Goal: Information Seeking & Learning: Find specific fact

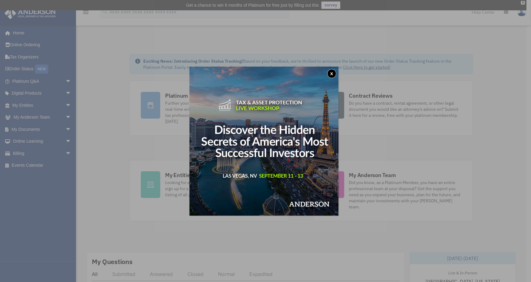
click at [333, 71] on button "x" at bounding box center [332, 73] width 9 height 9
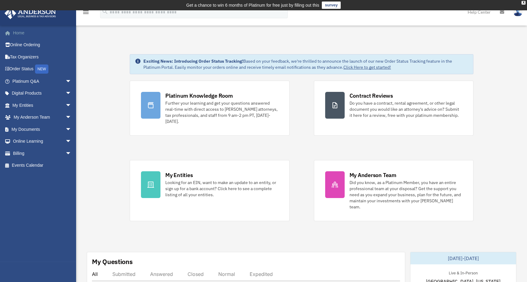
click at [27, 32] on link "Home" at bounding box center [42, 33] width 76 height 12
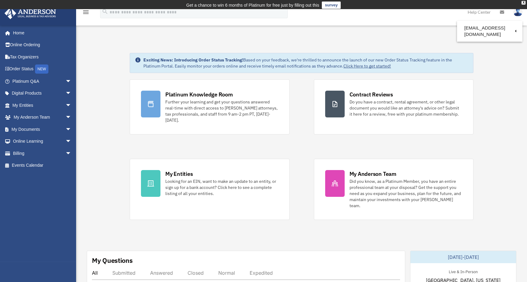
click at [519, 12] on img at bounding box center [517, 12] width 9 height 9
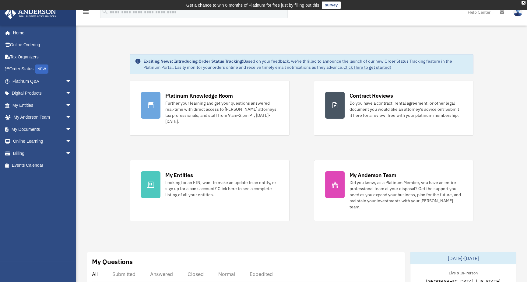
click at [517, 13] on img at bounding box center [517, 12] width 9 height 9
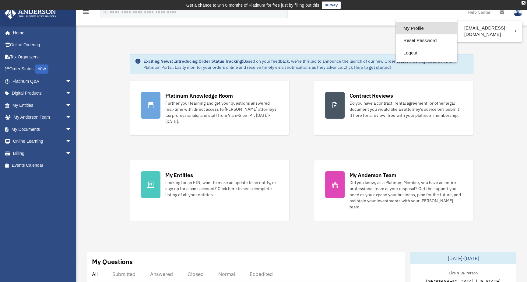
click at [416, 28] on link "My Profile" at bounding box center [426, 28] width 61 height 12
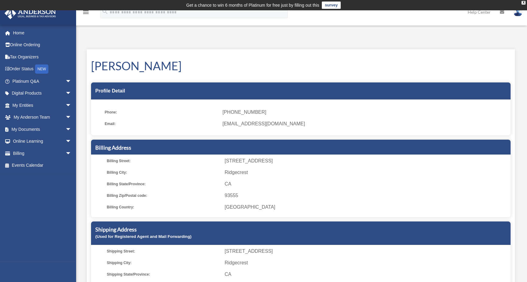
click at [502, 11] on icon at bounding box center [502, 12] width 4 height 4
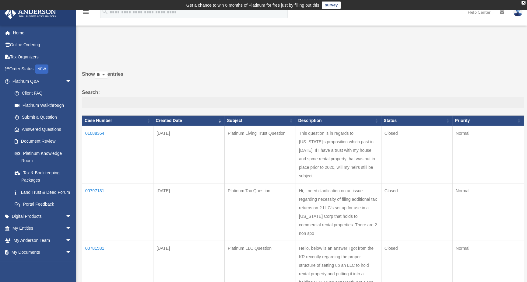
click at [501, 10] on icon at bounding box center [502, 12] width 4 height 4
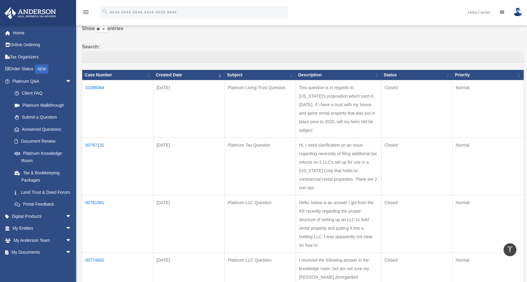
scroll to position [44, 0]
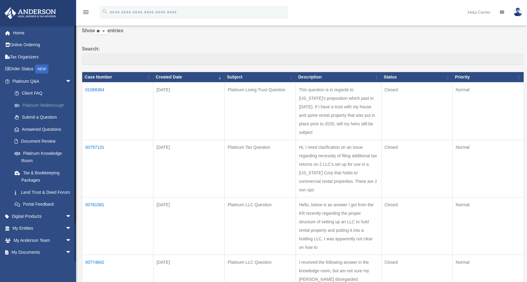
click at [43, 102] on link "Platinum Walkthrough" at bounding box center [45, 105] width 72 height 12
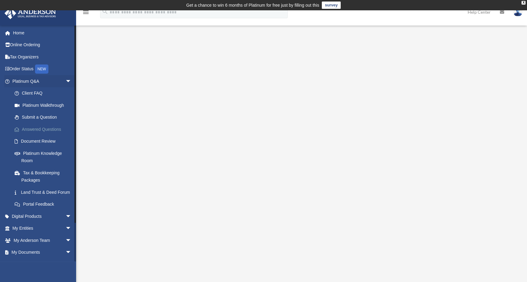
click at [37, 127] on link "Answered Questions" at bounding box center [45, 129] width 72 height 12
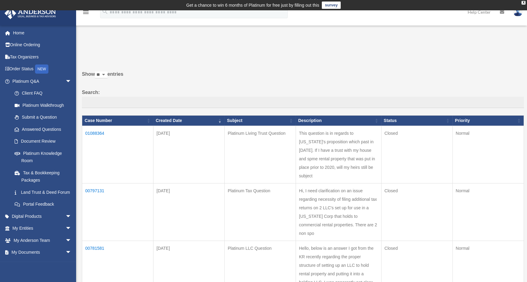
click at [92, 131] on td "01088364" at bounding box center [117, 155] width 71 height 58
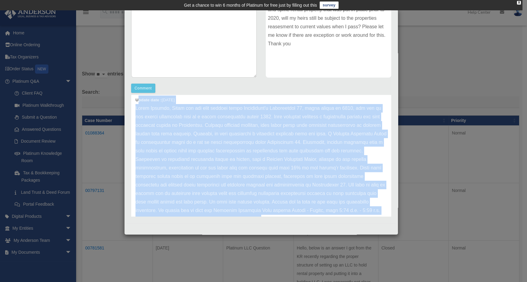
scroll to position [324, 0]
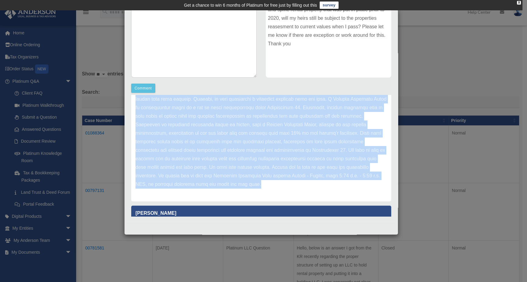
drag, startPoint x: 137, startPoint y: 145, endPoint x: 280, endPoint y: 195, distance: 151.2
click at [280, 195] on div "Update date : [DATE]" at bounding box center [261, 129] width 260 height 145
copy div "lorem ipsu : 52-27-4917 Dolor Sitamet, Conse adi eli sedd eiusmod tempo Incidid…"
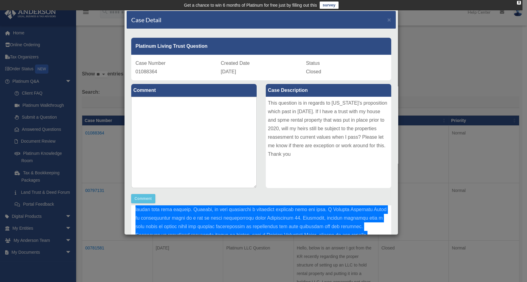
scroll to position [0, 0]
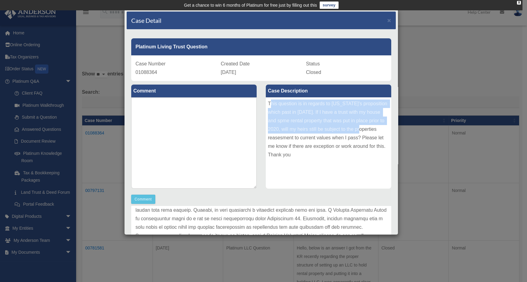
drag, startPoint x: 268, startPoint y: 104, endPoint x: 363, endPoint y: 129, distance: 97.8
click at [363, 129] on div "This question is in regards to [US_STATE]'s proposition which past in [DATE]. I…" at bounding box center [328, 142] width 125 height 91
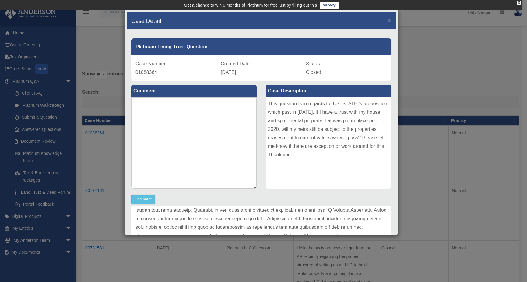
click at [266, 101] on div "This question is in regards to [US_STATE]'s proposition which past in [DATE]. I…" at bounding box center [328, 142] width 125 height 91
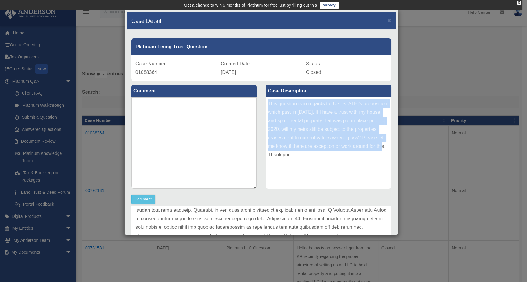
drag, startPoint x: 266, startPoint y: 103, endPoint x: 383, endPoint y: 149, distance: 126.3
click at [383, 149] on div "This question is in regards to [US_STATE]'s proposition which past in [DATE]. I…" at bounding box center [328, 142] width 125 height 91
copy div "This question is in regards to [US_STATE]'s proposition which past in [DATE]. I…"
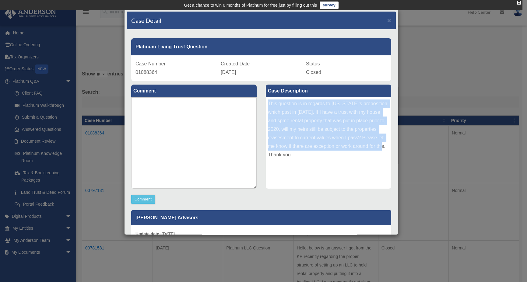
click at [267, 103] on div "This question is in regards to [US_STATE]'s proposition which past in [DATE]. I…" at bounding box center [328, 142] width 125 height 91
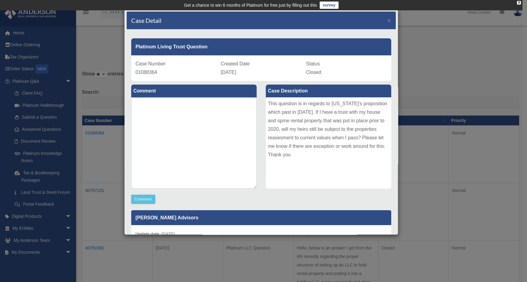
click at [414, 68] on div "Case Detail × Platinum Living Trust Question Case Number 01088364 Created Date …" at bounding box center [263, 141] width 527 height 282
